Goal: Transaction & Acquisition: Book appointment/travel/reservation

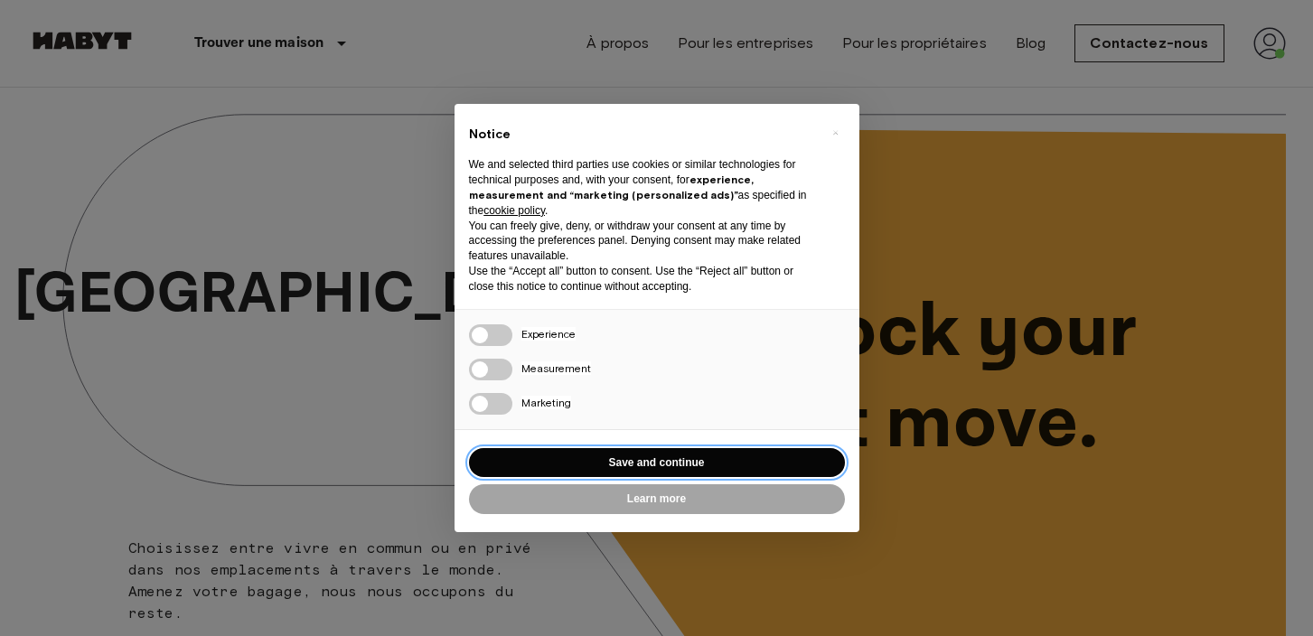
click at [627, 470] on button "Save and continue" at bounding box center [657, 463] width 376 height 30
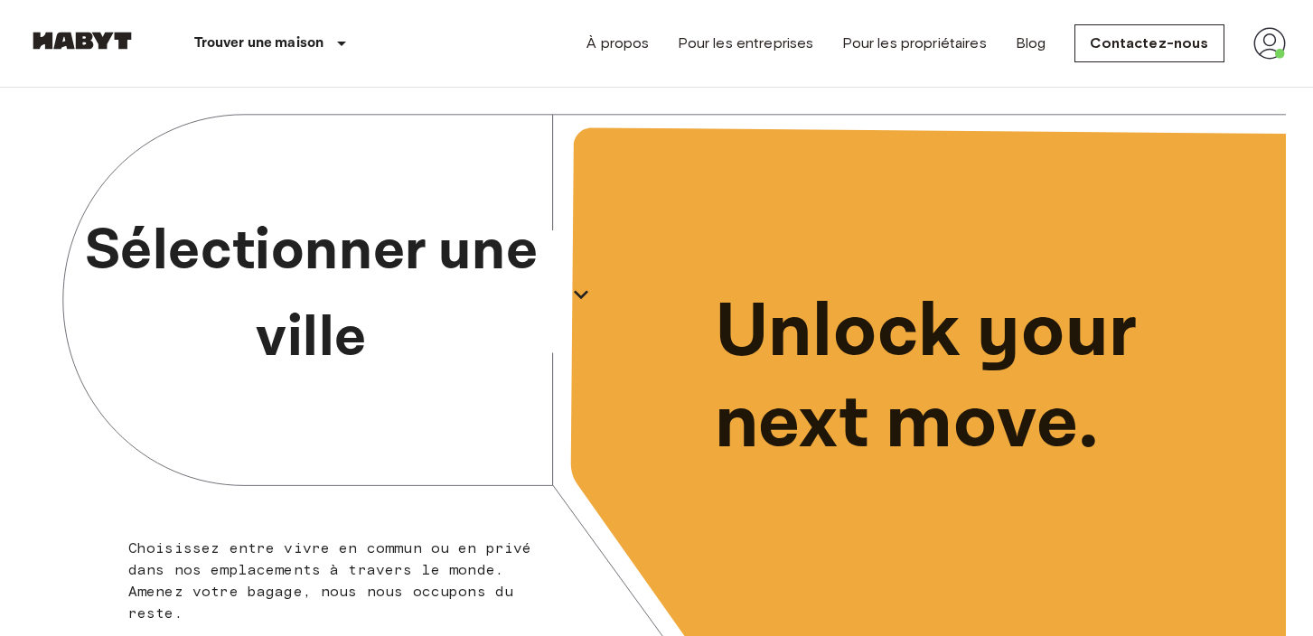
click at [573, 293] on icon "button" at bounding box center [581, 294] width 29 height 29
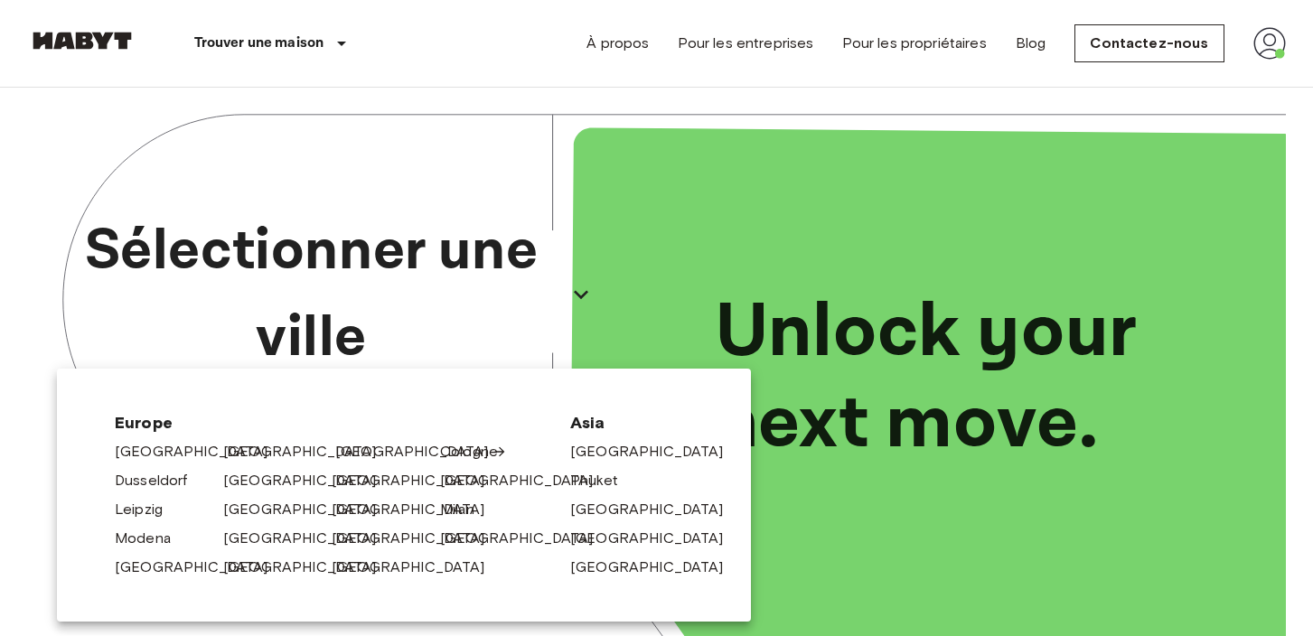
click at [350, 451] on link "[GEOGRAPHIC_DATA]" at bounding box center [421, 452] width 172 height 22
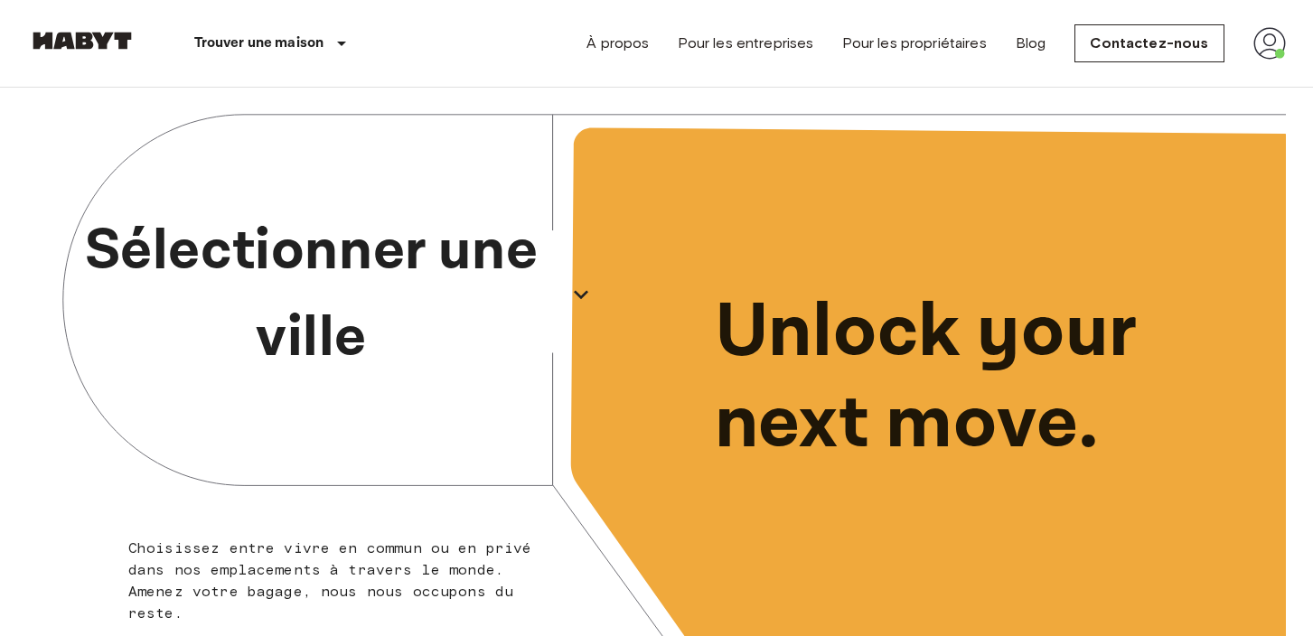
click at [576, 294] on icon "button" at bounding box center [581, 294] width 14 height 9
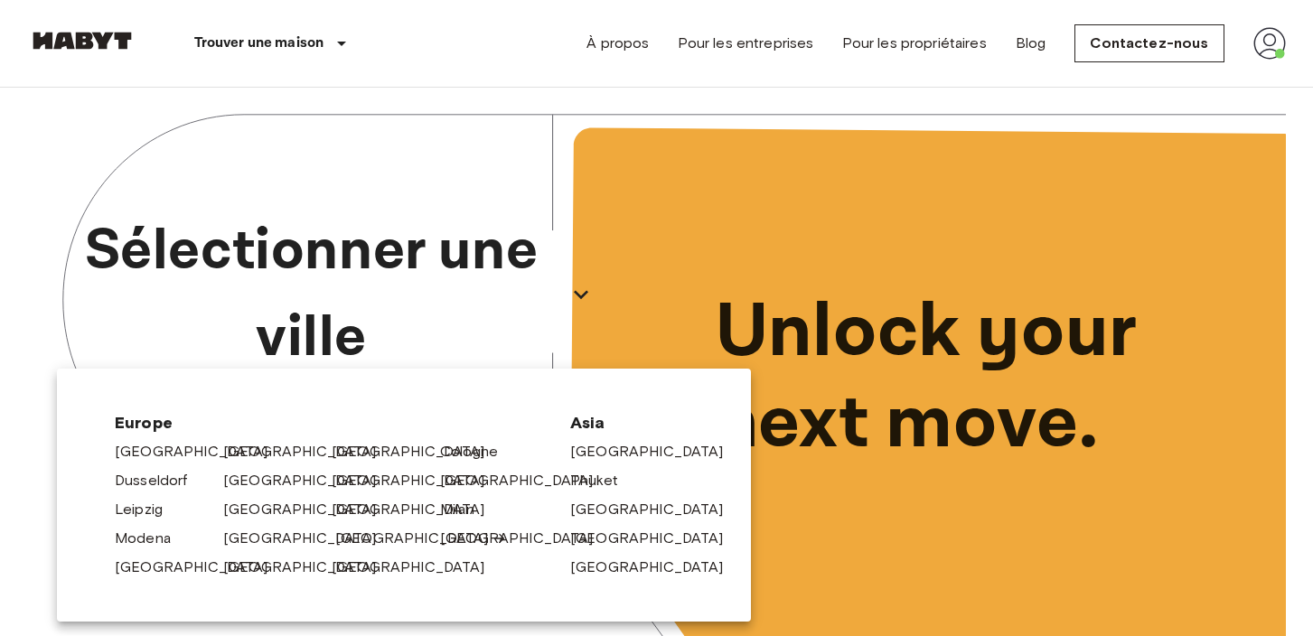
click at [342, 538] on link "[GEOGRAPHIC_DATA]" at bounding box center [421, 539] width 172 height 22
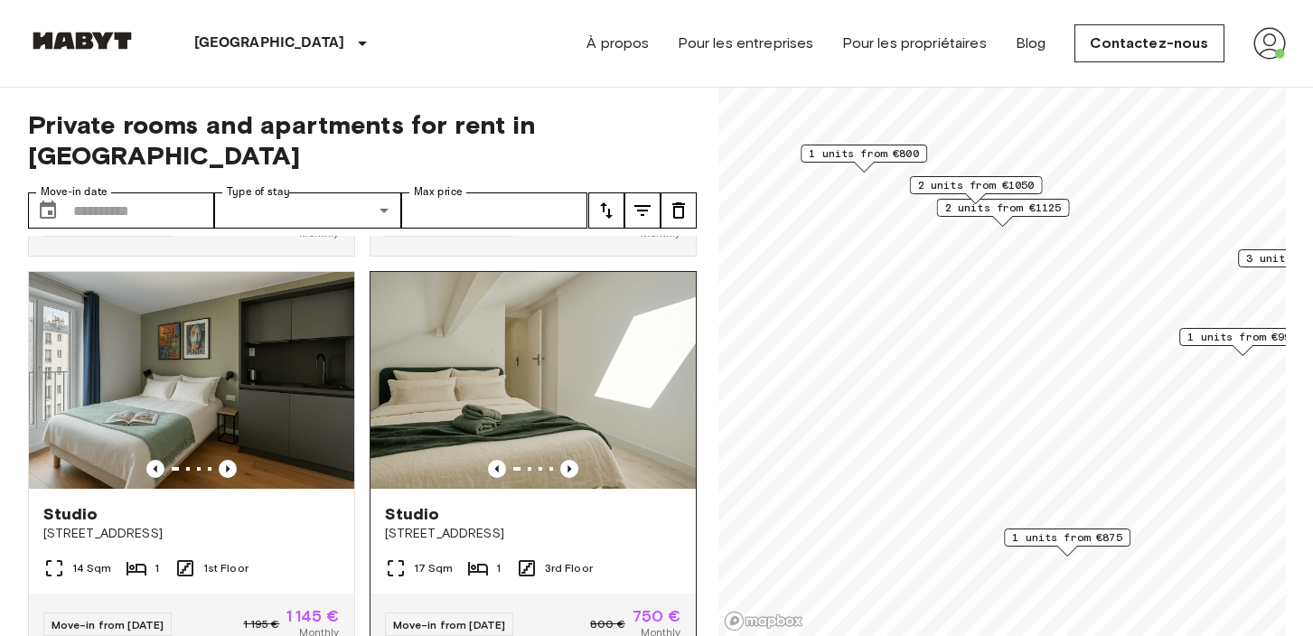
scroll to position [1249, 0]
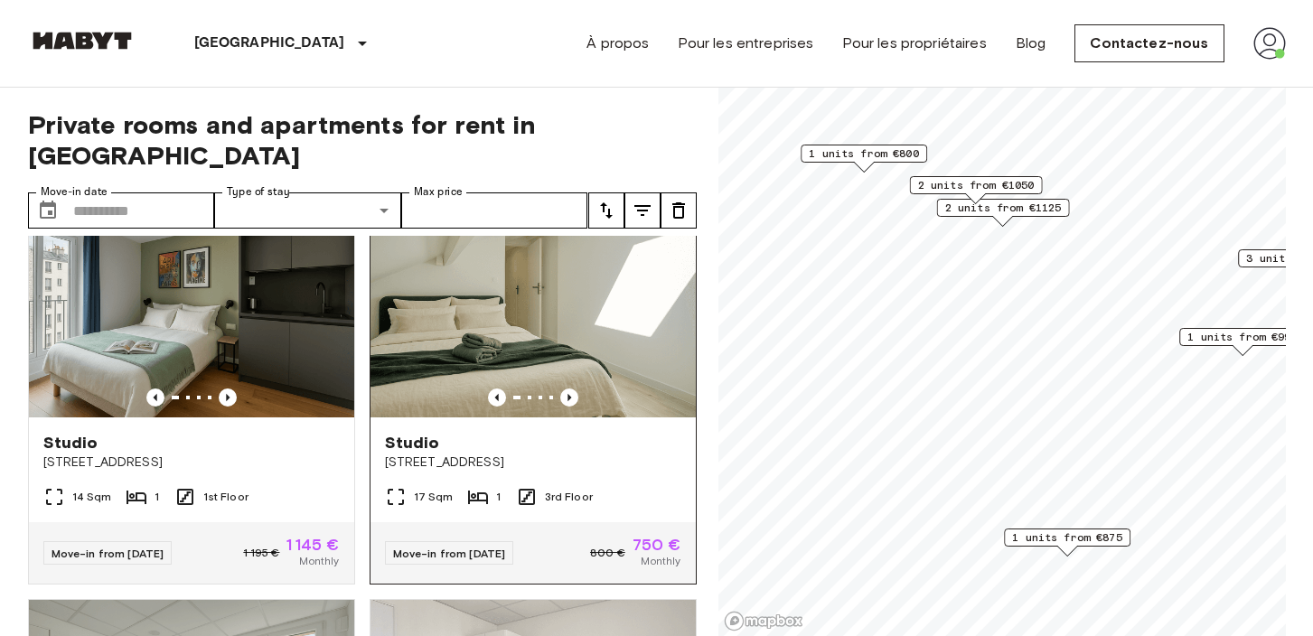
click at [548, 304] on img at bounding box center [532, 309] width 325 height 217
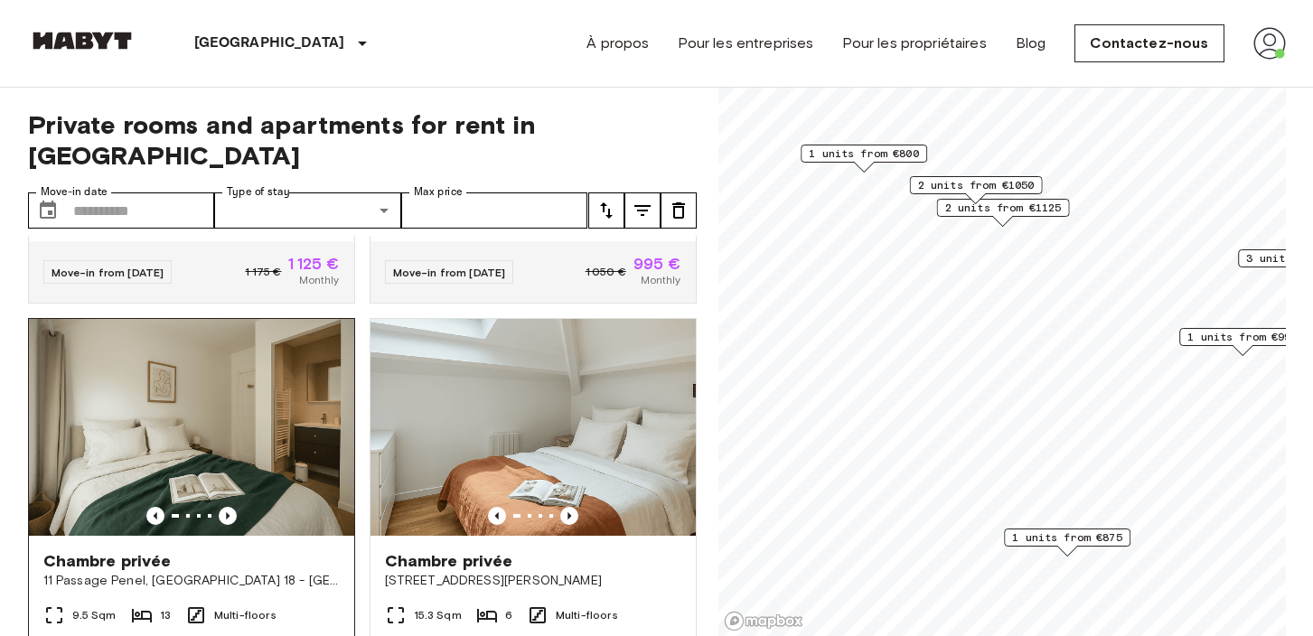
scroll to position [349, 0]
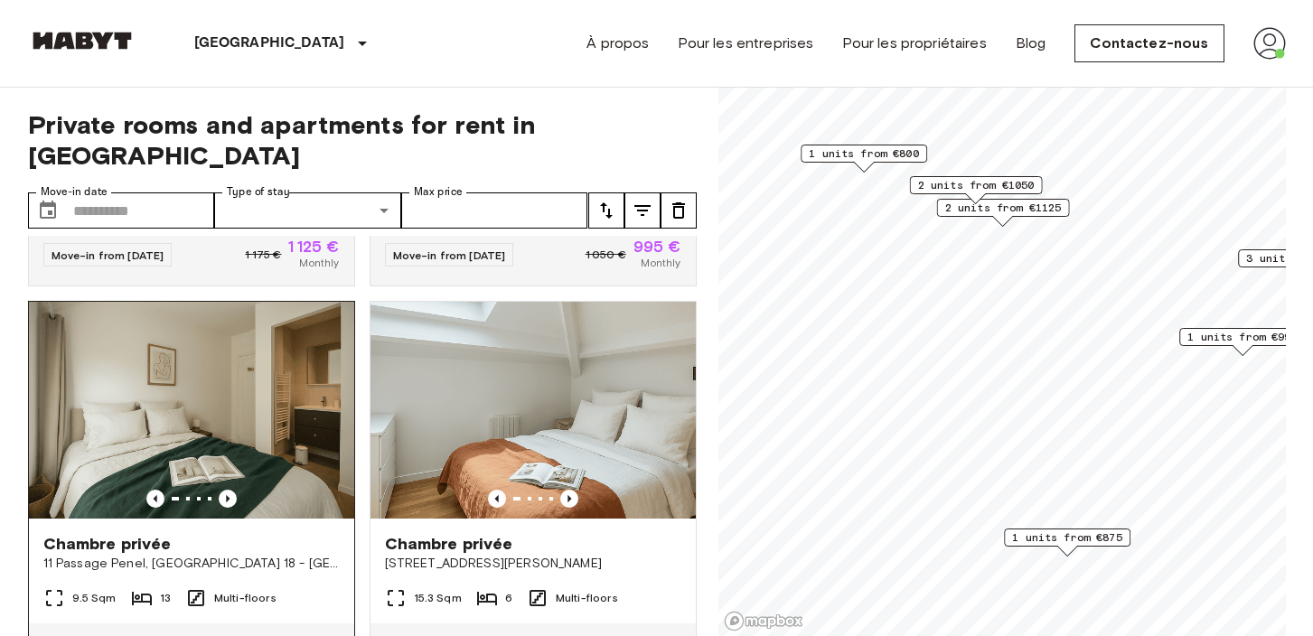
click at [233, 366] on img at bounding box center [191, 410] width 325 height 217
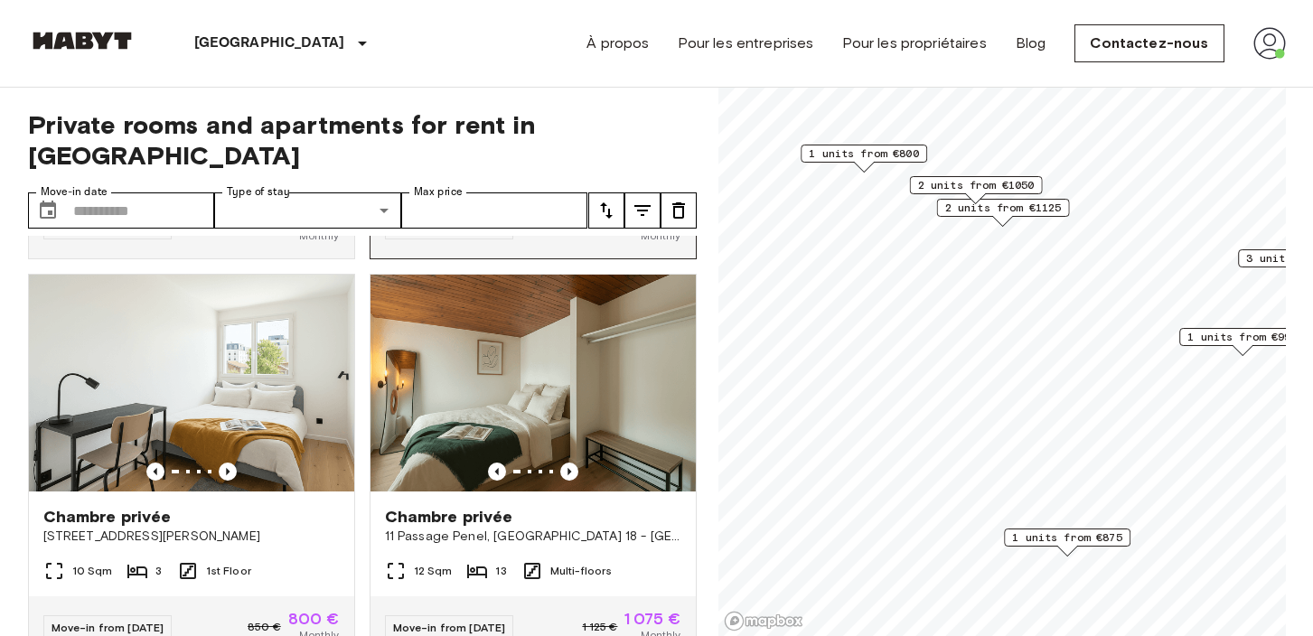
scroll to position [798, 0]
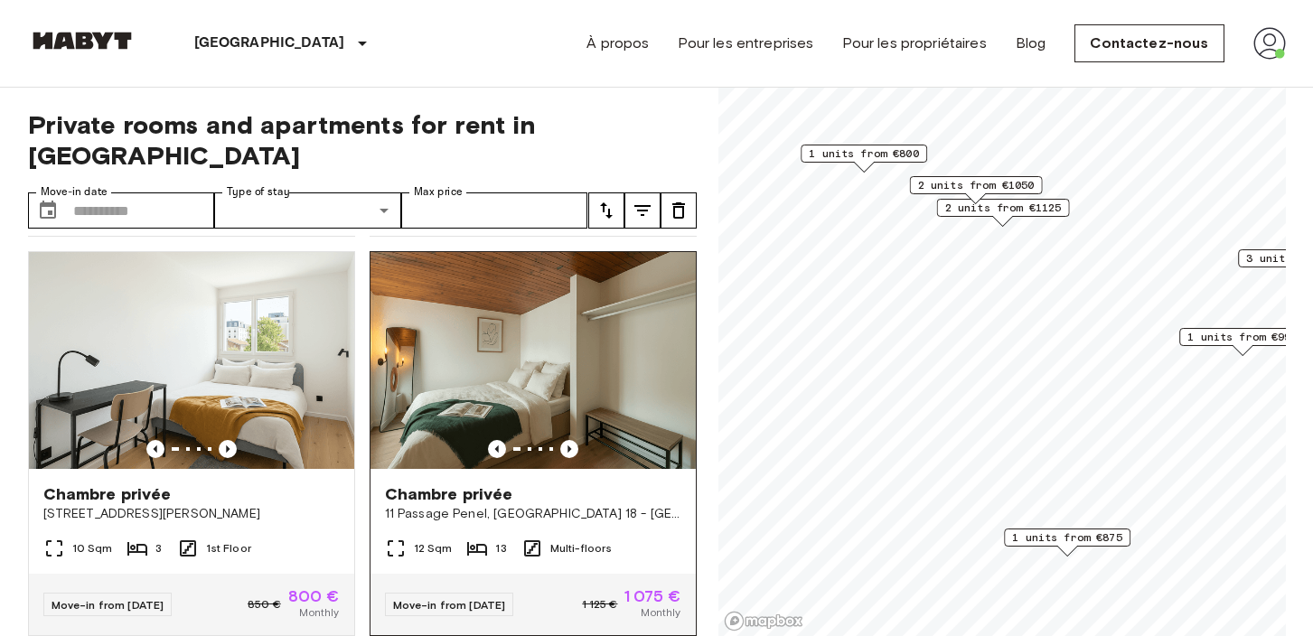
click at [538, 334] on img at bounding box center [532, 360] width 325 height 217
